Goal: Information Seeking & Learning: Find specific fact

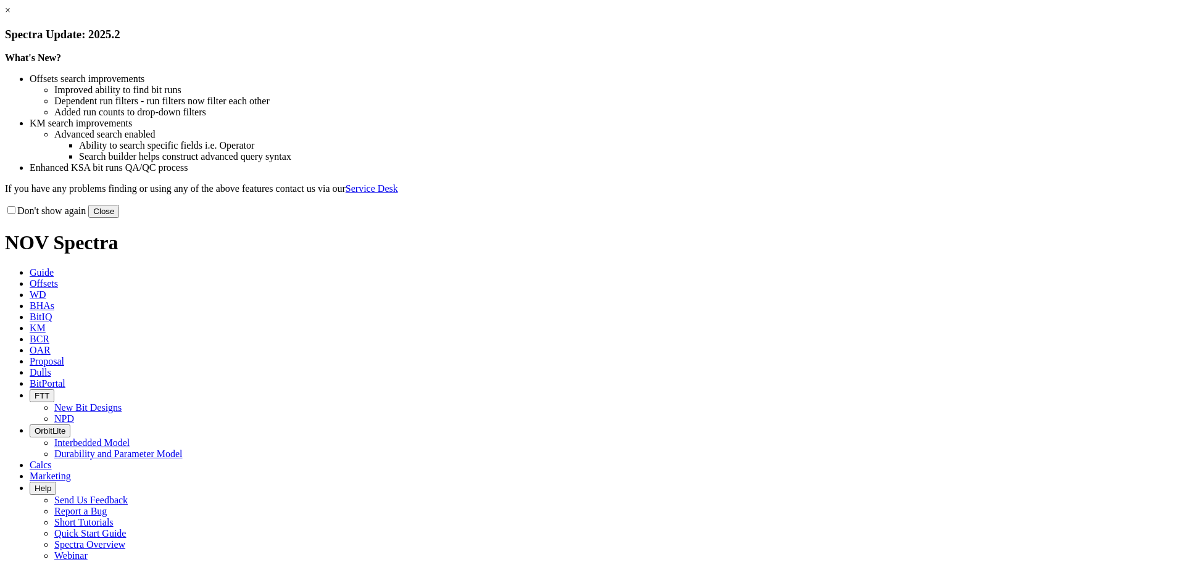
click at [119, 218] on button "Close" at bounding box center [103, 211] width 31 height 13
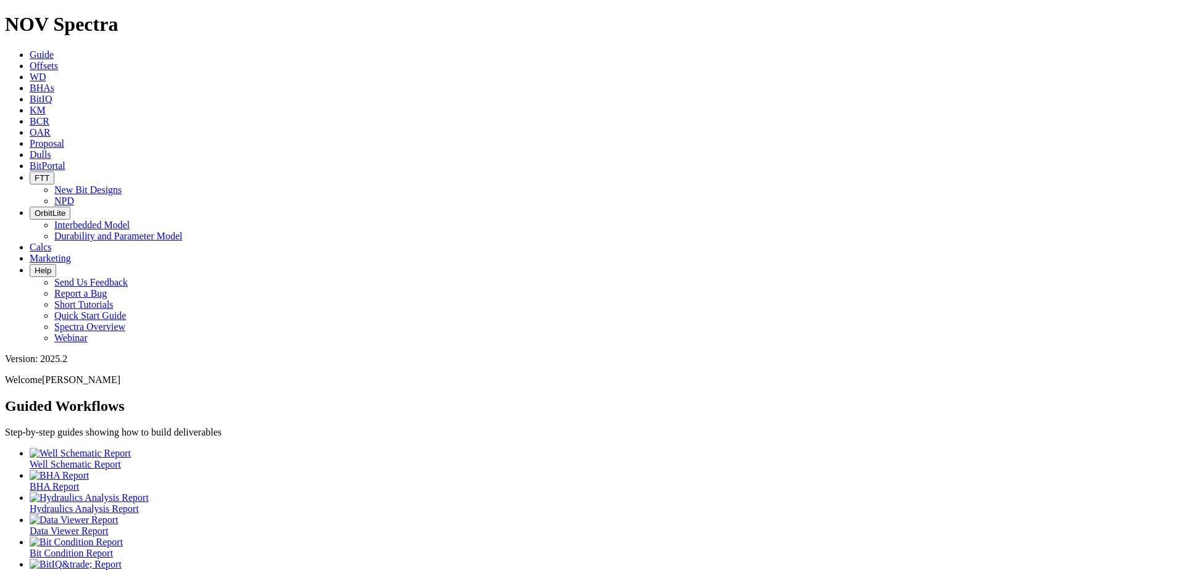
click at [51, 149] on span "Dulls" at bounding box center [41, 154] width 22 height 10
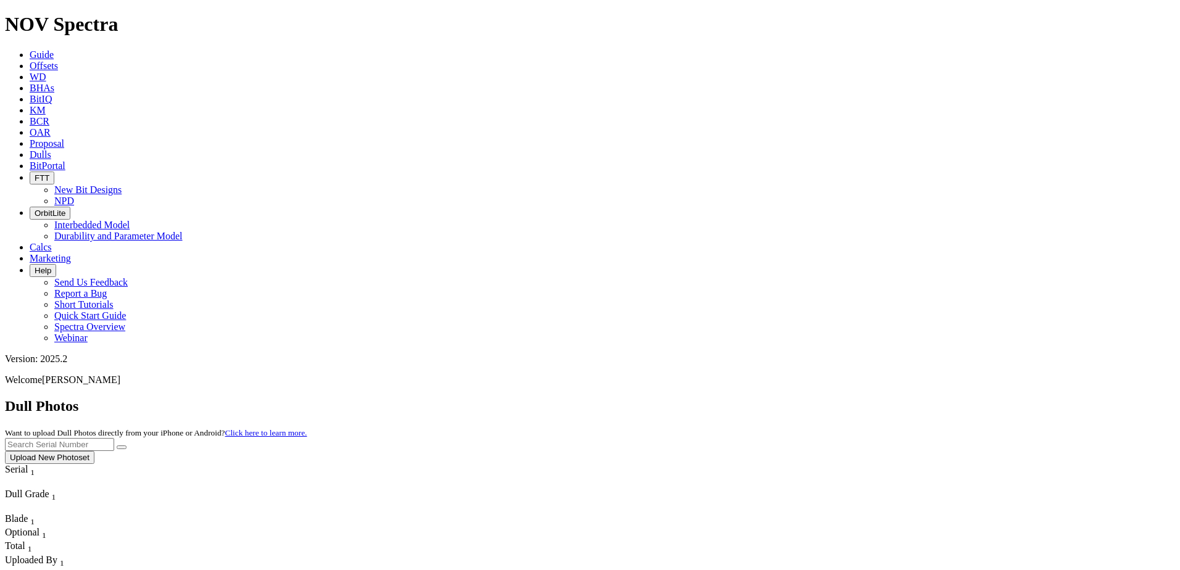
click at [114, 438] on input "text" at bounding box center [59, 444] width 109 height 13
paste input "A319323"
click at [122, 448] on icon "submit" at bounding box center [122, 448] width 0 height 0
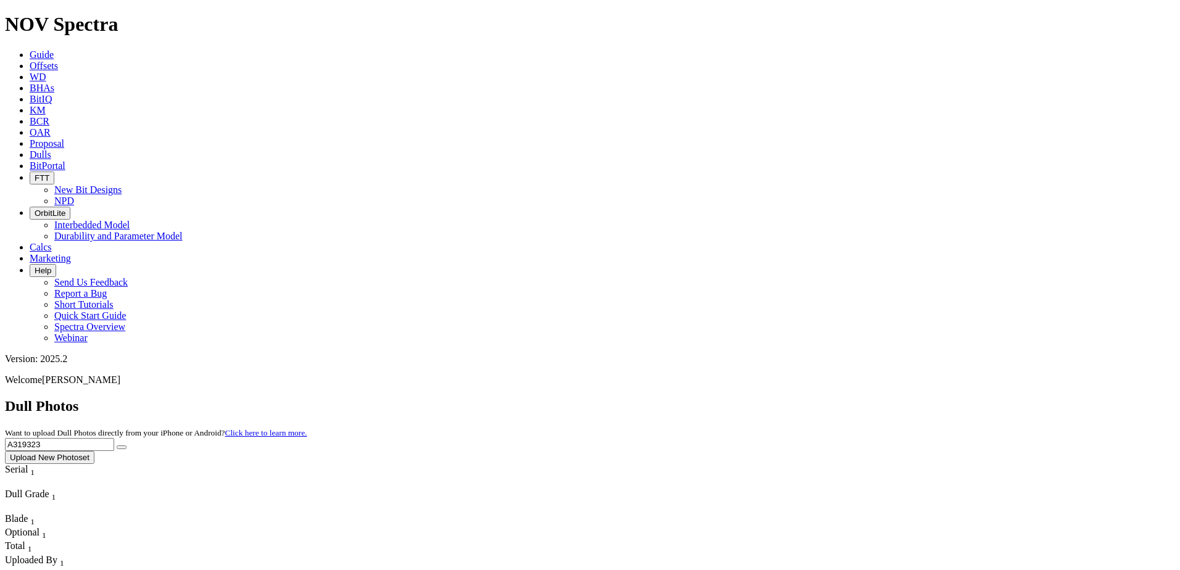
click at [114, 438] on input "A319323" at bounding box center [59, 444] width 109 height 13
type input "A"
paste input "A318280"
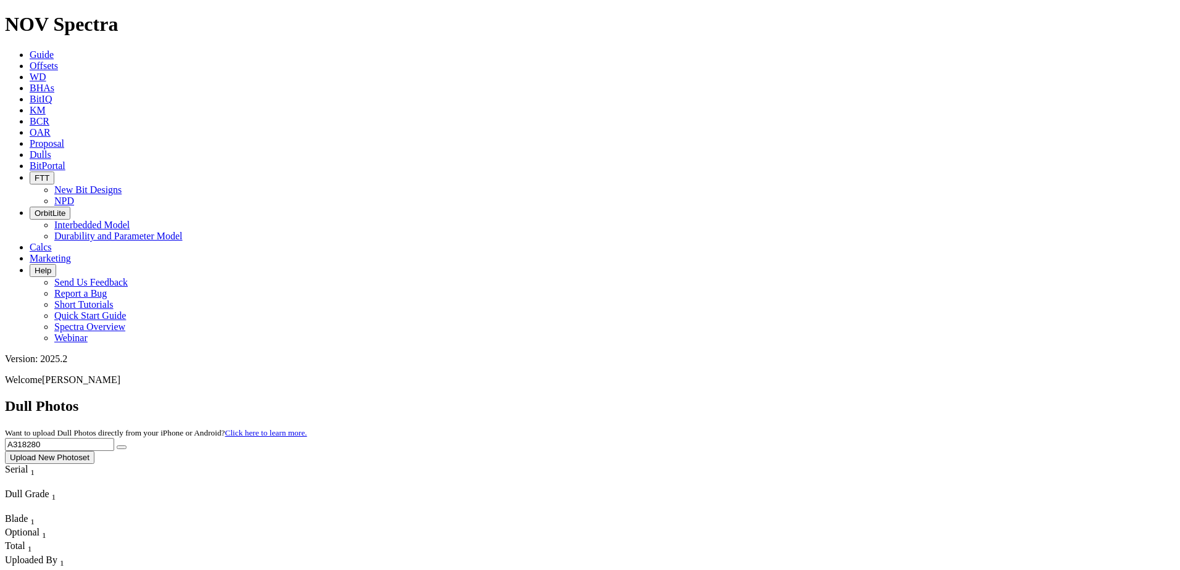
click at [122, 448] on icon "submit" at bounding box center [122, 448] width 0 height 0
click at [114, 438] on input "A318280" at bounding box center [59, 444] width 109 height 13
paste input "F316751"
click at [127, 446] on button "submit" at bounding box center [122, 448] width 10 height 4
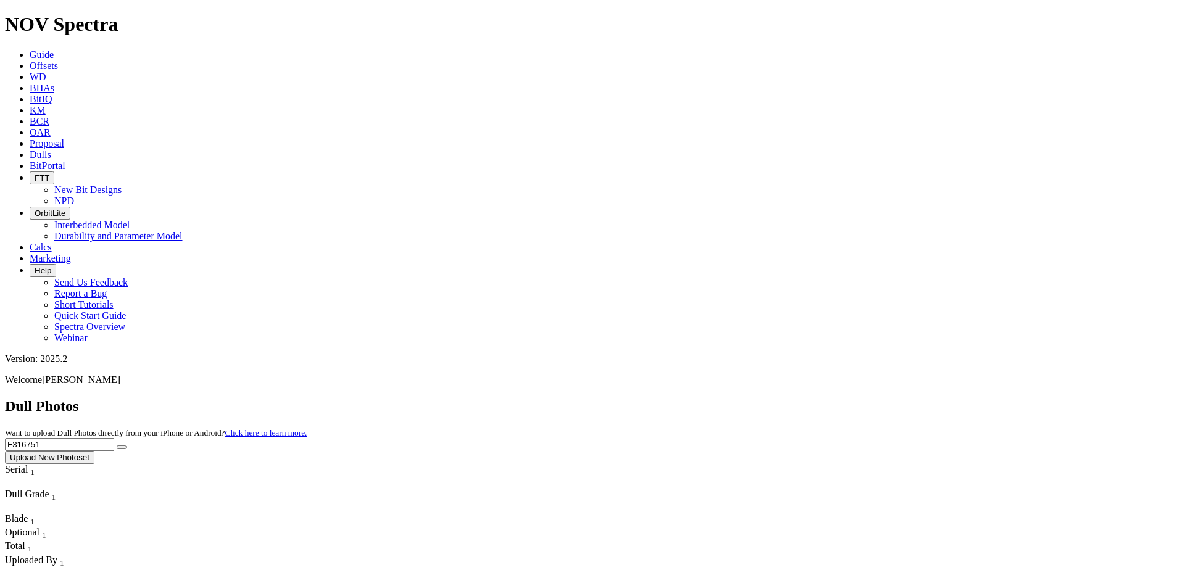
click at [114, 438] on input "F316751" at bounding box center [59, 444] width 109 height 13
click at [122, 448] on icon "submit" at bounding box center [122, 448] width 0 height 0
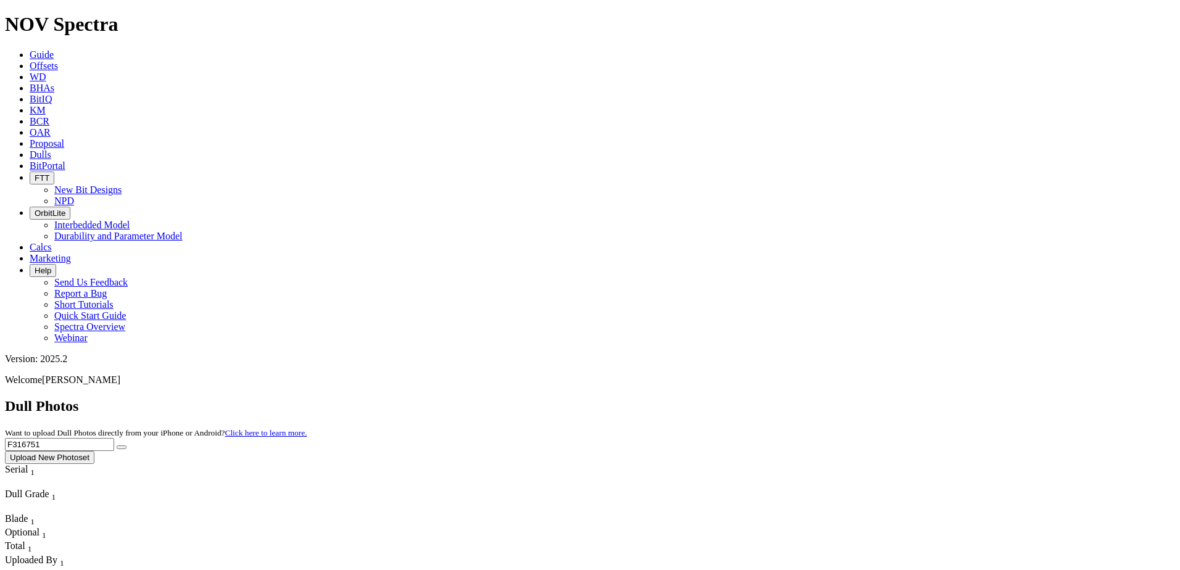
click at [114, 438] on input "F316751" at bounding box center [59, 444] width 109 height 13
paste input "A320535"
click at [122, 448] on icon "submit" at bounding box center [122, 448] width 0 height 0
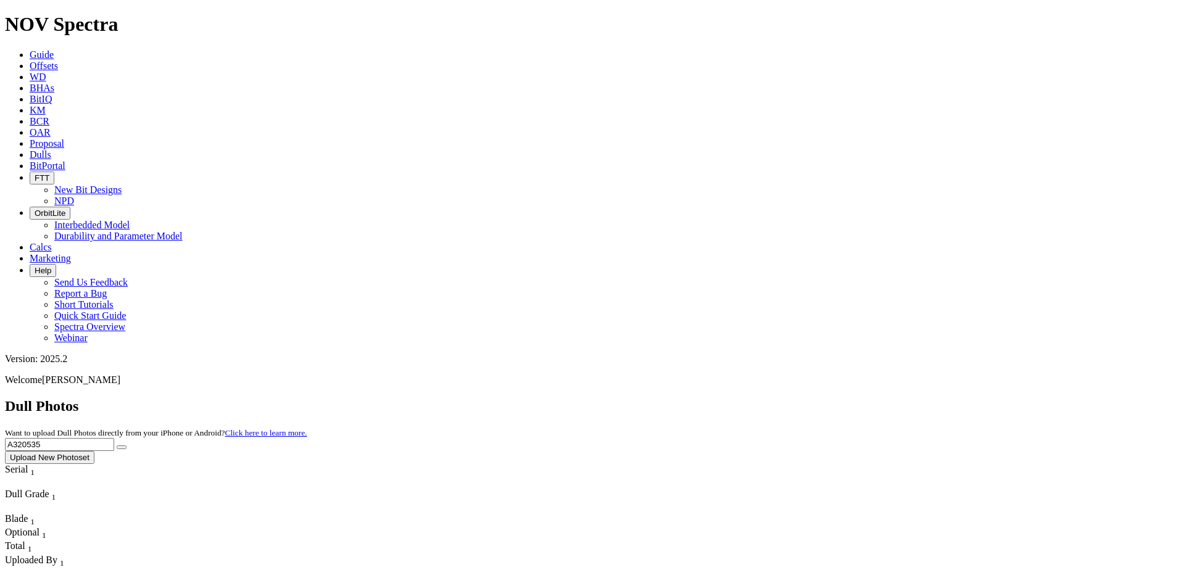
click at [114, 438] on input "A320535" at bounding box center [59, 444] width 109 height 13
paste input "4"
click at [127, 446] on button "submit" at bounding box center [122, 448] width 10 height 4
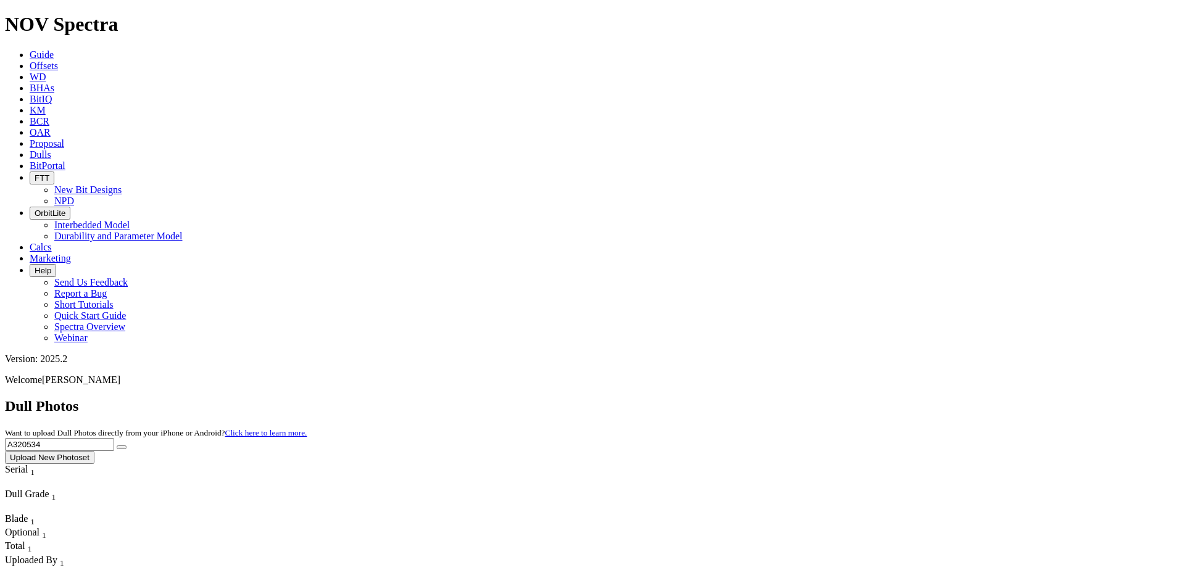
click at [114, 438] on input "A320534" at bounding box center [59, 444] width 109 height 13
paste input "16953"
click at [127, 446] on button "submit" at bounding box center [122, 448] width 10 height 4
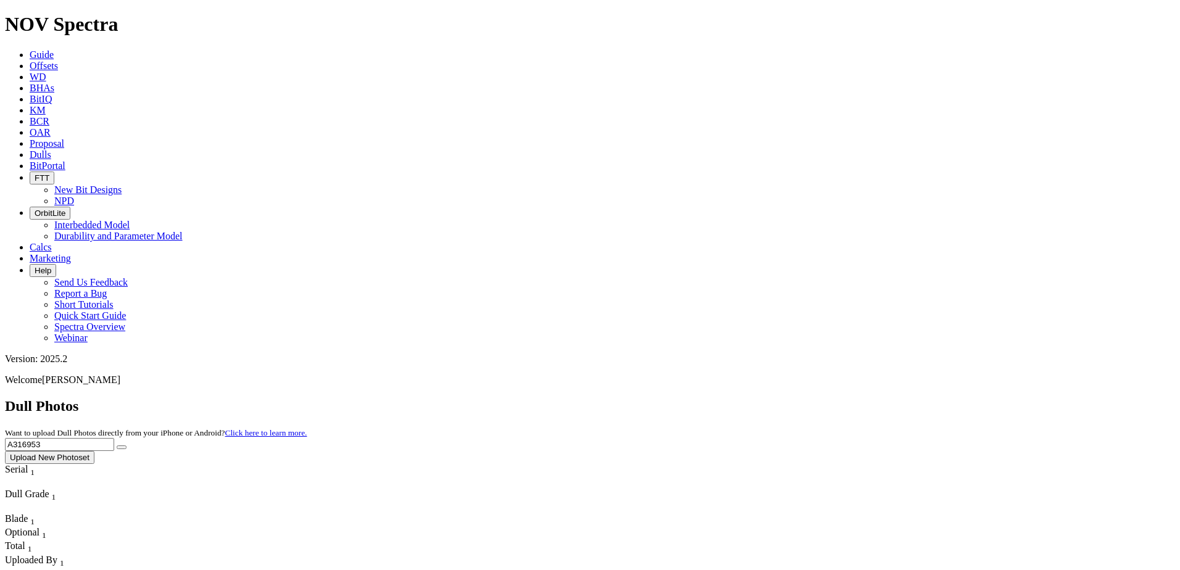
click at [114, 438] on input "A316953" at bounding box center [59, 444] width 109 height 13
paste input "251"
type input "A316251"
click at [127, 446] on button "submit" at bounding box center [122, 448] width 10 height 4
